Goal: Task Accomplishment & Management: Manage account settings

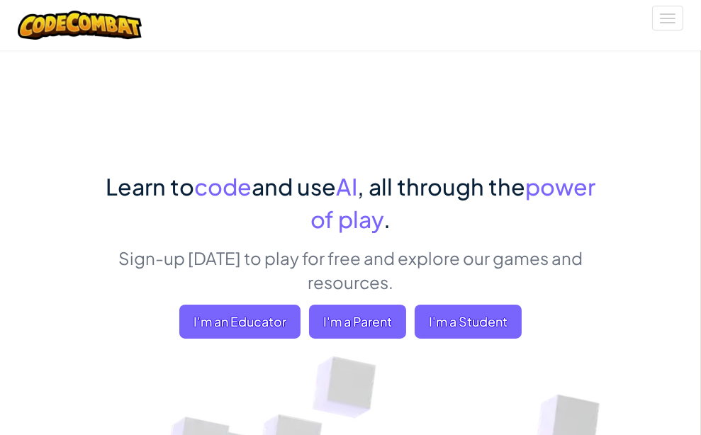
click at [0, 0] on span "Sign Up" at bounding box center [0, 0] width 0 height 0
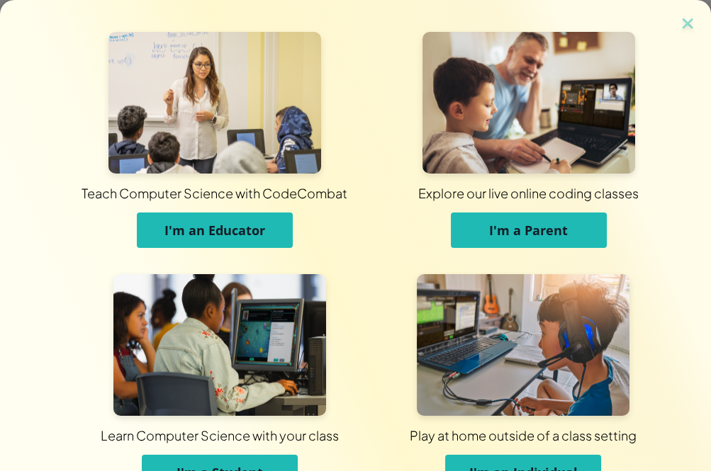
click at [276, 435] on button "I'm a Student" at bounding box center [220, 472] width 156 height 35
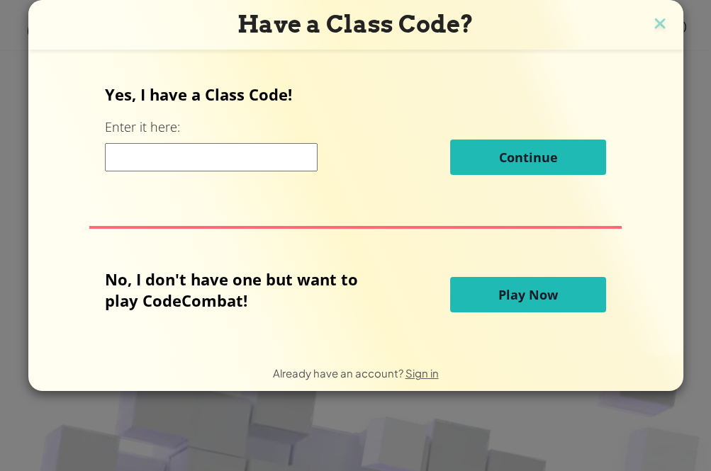
click at [272, 173] on div "Continue" at bounding box center [355, 157] width 501 height 35
click at [272, 156] on input at bounding box center [211, 157] width 213 height 28
paste input "NewShareSmall"
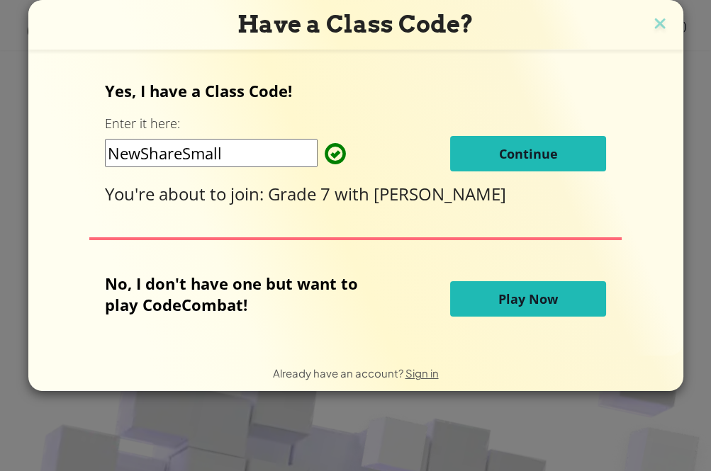
type input "NewShareSmall"
click at [491, 147] on button "Continue" at bounding box center [528, 153] width 156 height 35
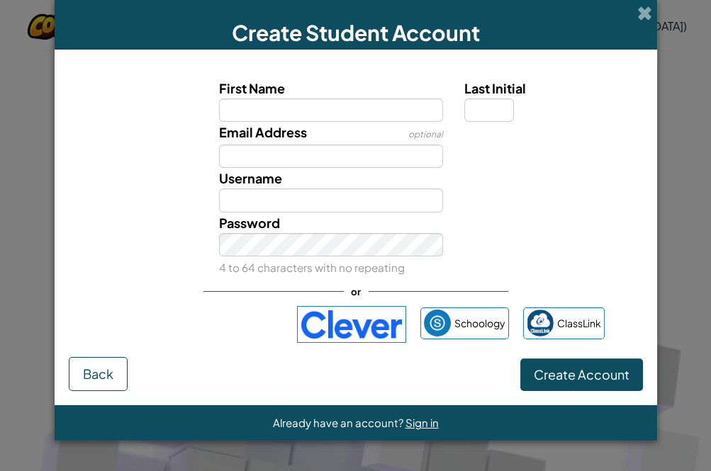
click at [308, 96] on label "First Name" at bounding box center [331, 88] width 224 height 21
click at [308, 99] on input "First Name" at bounding box center [331, 110] width 224 height 23
paste input "[PERSON_NAME] [PERSON_NAME]"
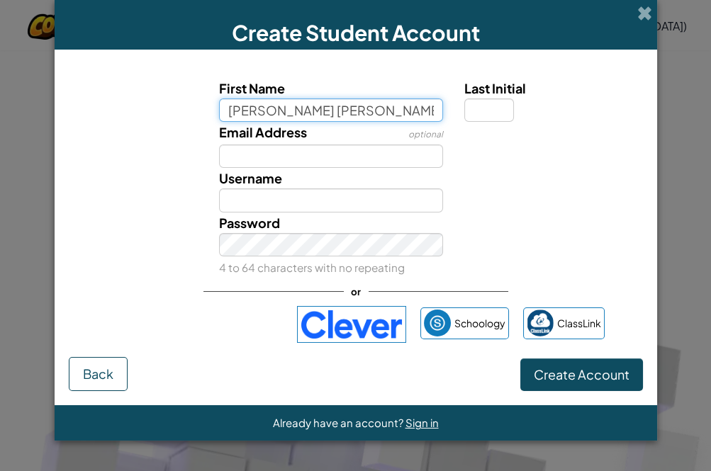
type input "[PERSON_NAME] [PERSON_NAME]"
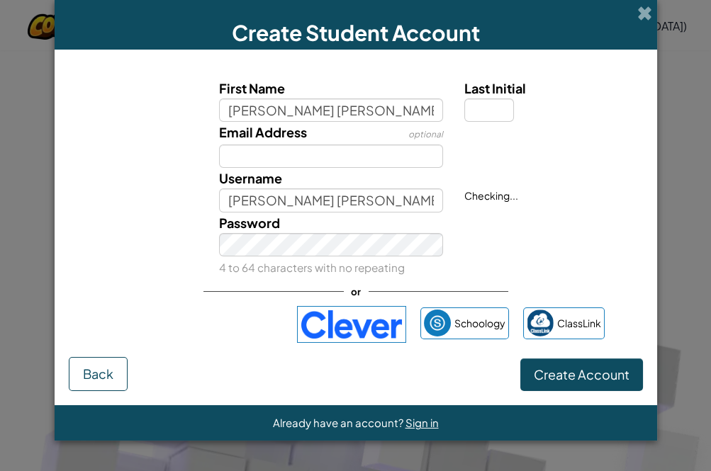
click at [484, 122] on div at bounding box center [552, 132] width 196 height 21
click at [484, 116] on input "Last Initial" at bounding box center [489, 110] width 50 height 23
type input "1"
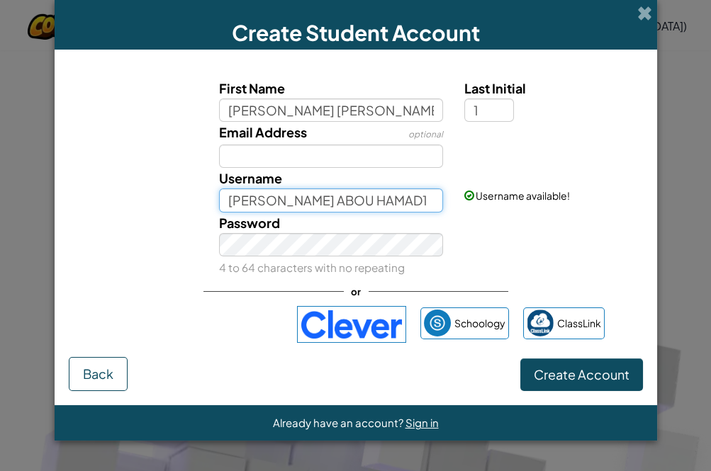
drag, startPoint x: 109, startPoint y: 198, endPoint x: 89, endPoint y: 198, distance: 19.9
click at [89, 198] on div "Username [PERSON_NAME] ABOU HAMAD1 Username available!" at bounding box center [356, 190] width 588 height 44
paste input "SSCCFADIA"
type input "SSCCFADIA"
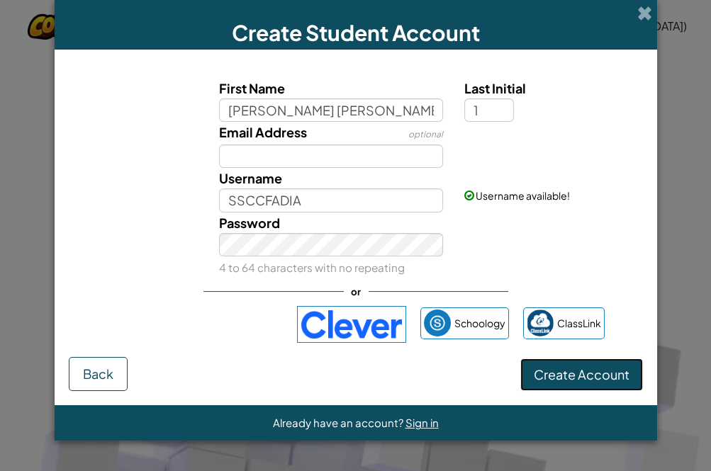
click at [578, 372] on span "Create Account" at bounding box center [582, 375] width 96 height 16
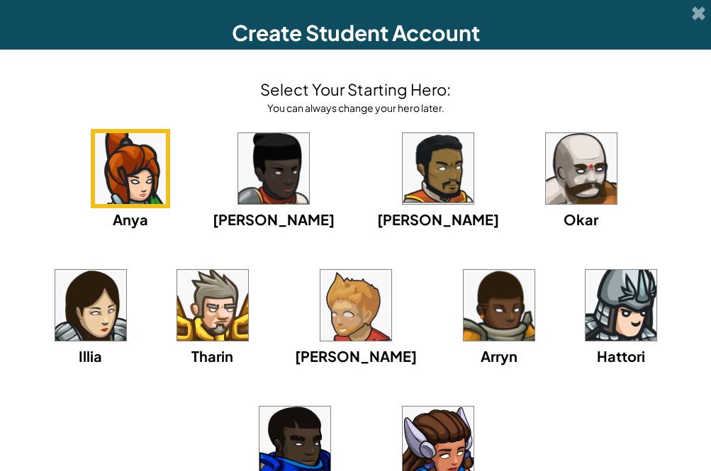
scroll to position [150, 0]
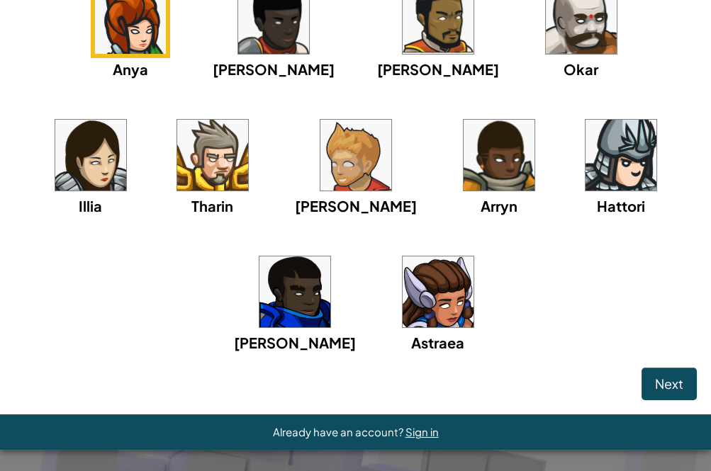
click at [177, 158] on img at bounding box center [212, 155] width 71 height 71
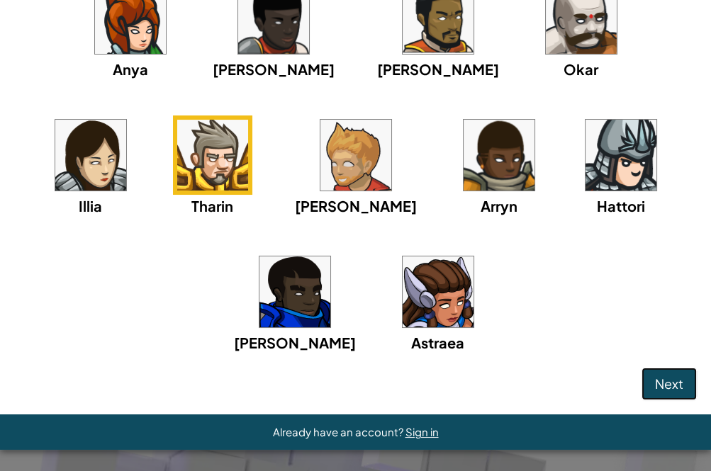
click at [656, 391] on button "Next" at bounding box center [669, 384] width 55 height 33
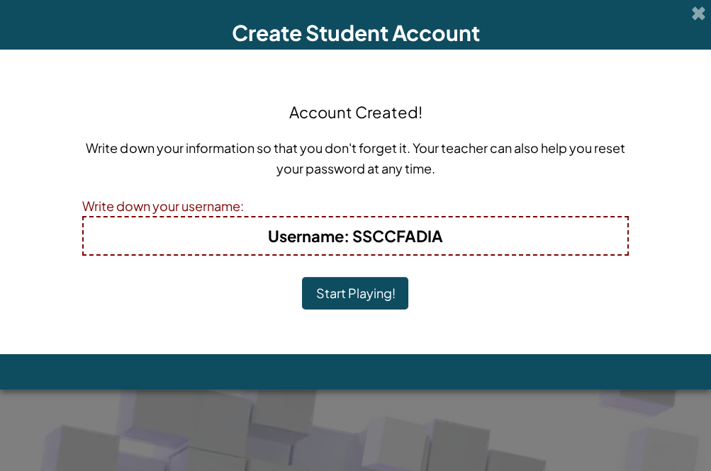
scroll to position [0, 0]
click at [386, 294] on button "Start Playing!" at bounding box center [355, 293] width 106 height 33
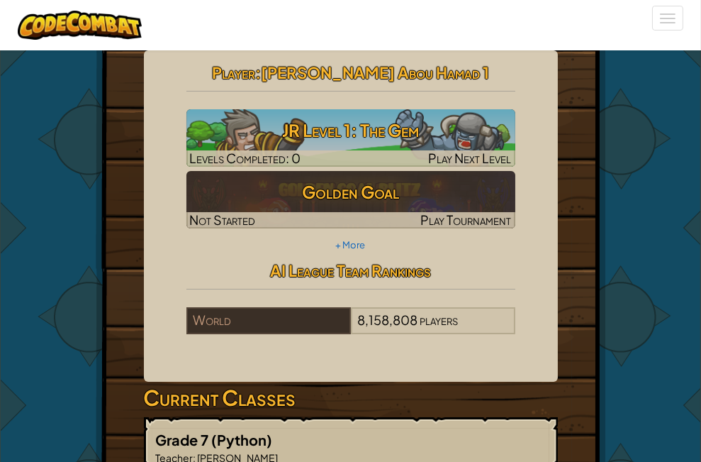
click at [0, 0] on span "My Account" at bounding box center [0, 0] width 0 height 0
click at [0, 0] on link "Settings" at bounding box center [0, 0] width 0 height 0
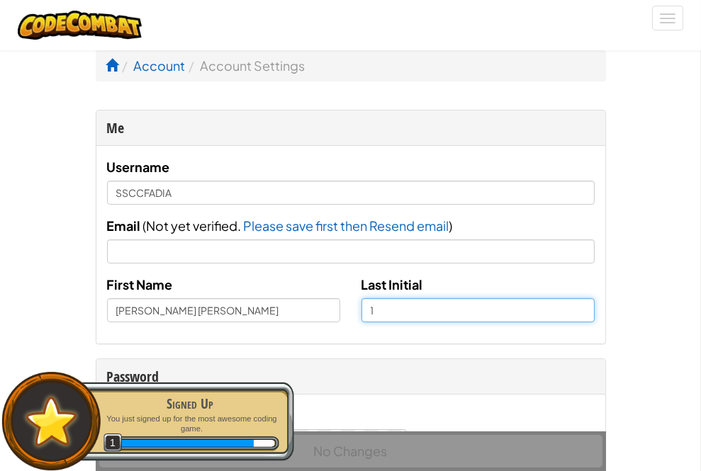
click at [362, 323] on input "1" at bounding box center [478, 310] width 233 height 24
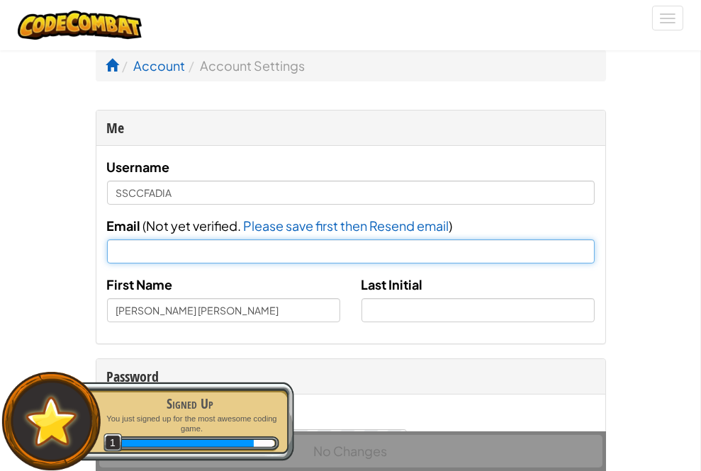
click at [274, 264] on input "Email" at bounding box center [351, 252] width 488 height 24
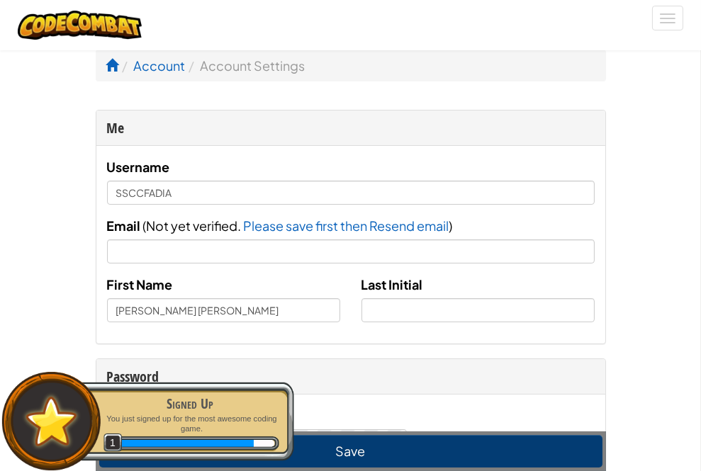
click at [238, 401] on div "Signed Up" at bounding box center [190, 404] width 179 height 20
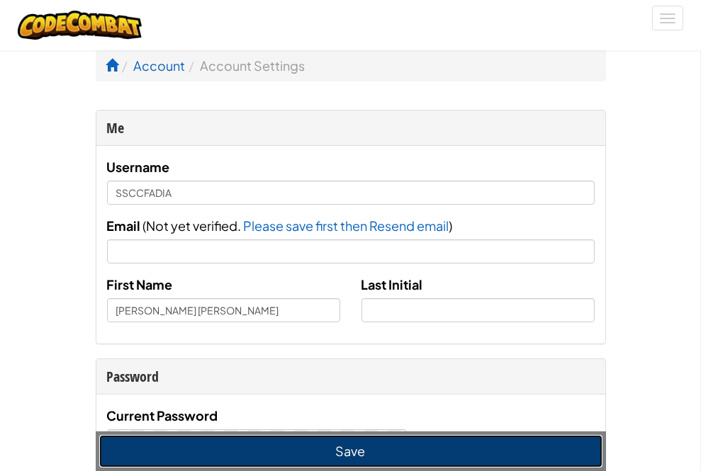
click at [345, 450] on button "Save" at bounding box center [350, 451] width 503 height 33
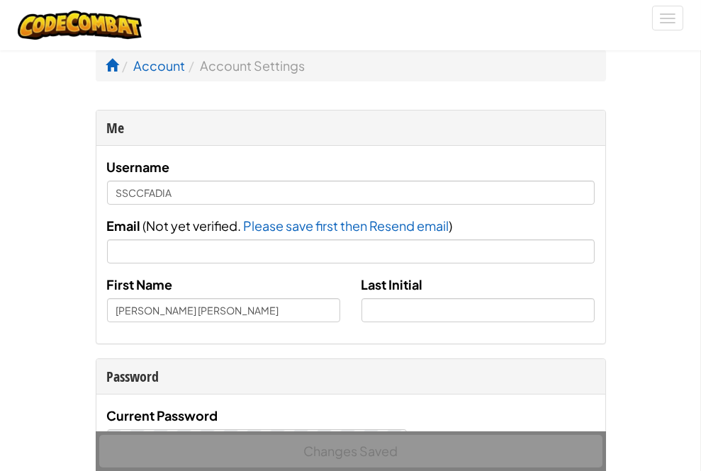
click at [0, 0] on span "My Account" at bounding box center [0, 0] width 0 height 0
click at [0, 0] on link "Log Out" at bounding box center [0, 0] width 0 height 0
